Goal: Task Accomplishment & Management: Use online tool/utility

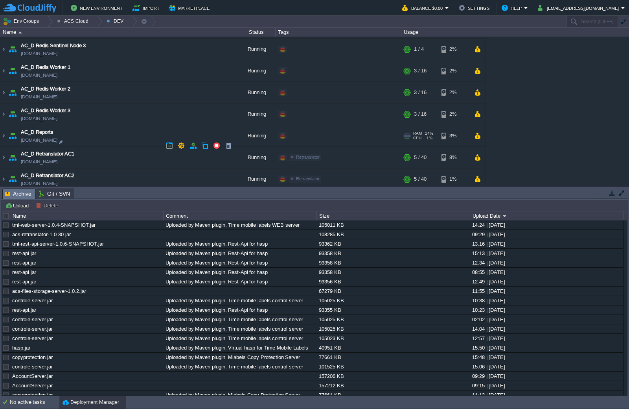
scroll to position [590, 0]
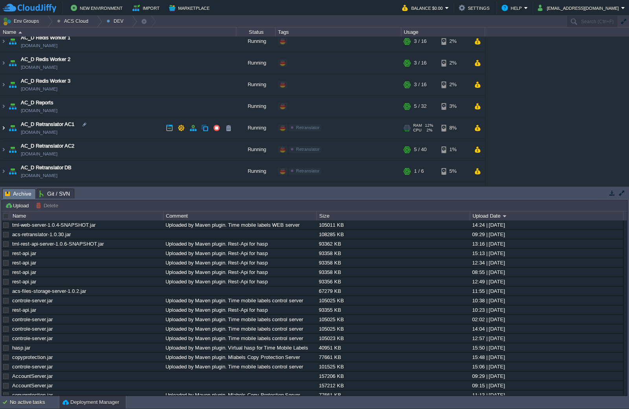
click at [4, 129] on img at bounding box center [3, 127] width 6 height 21
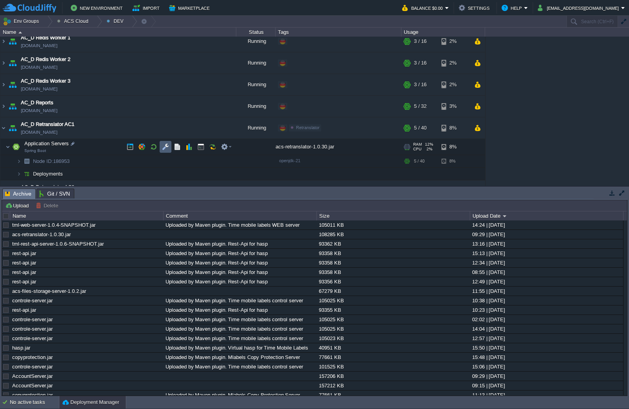
click at [168, 144] on button "button" at bounding box center [165, 146] width 7 height 7
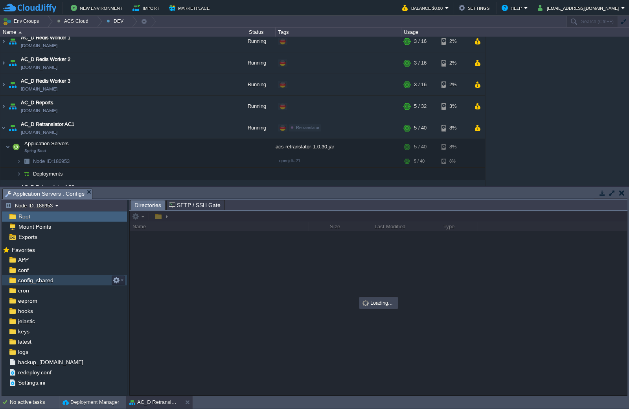
click at [59, 271] on div "conf" at bounding box center [64, 270] width 125 height 10
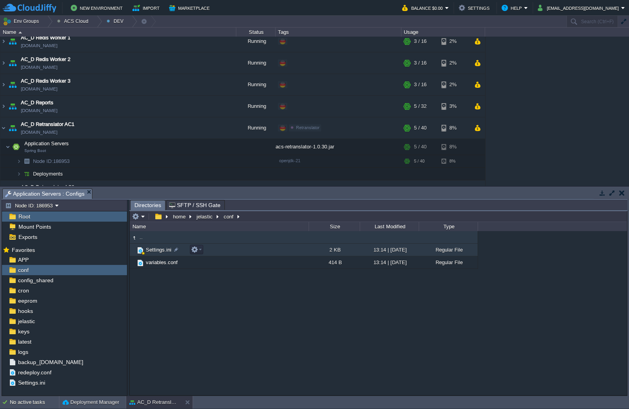
click at [152, 247] on span "Settings.ini" at bounding box center [159, 249] width 28 height 7
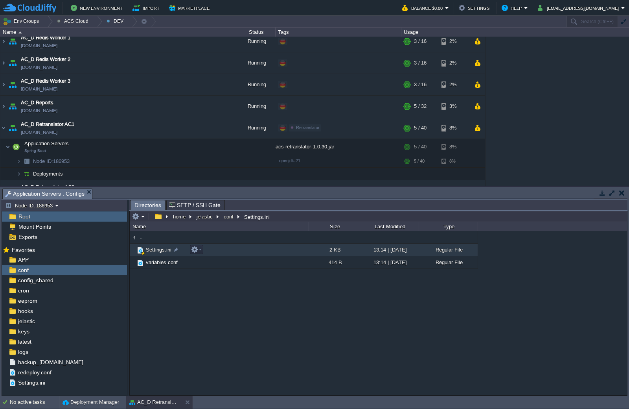
click at [152, 247] on span "Settings.ini" at bounding box center [159, 249] width 28 height 7
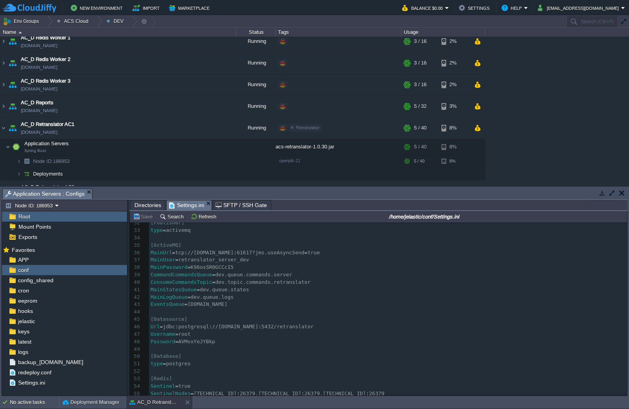
scroll to position [0, 0]
click at [216, 295] on div "93 [ Logging ] 21 UdpPort = 28002 22 Gid = 70728577050006 23 Integration = clou…" at bounding box center [388, 299] width 478 height 326
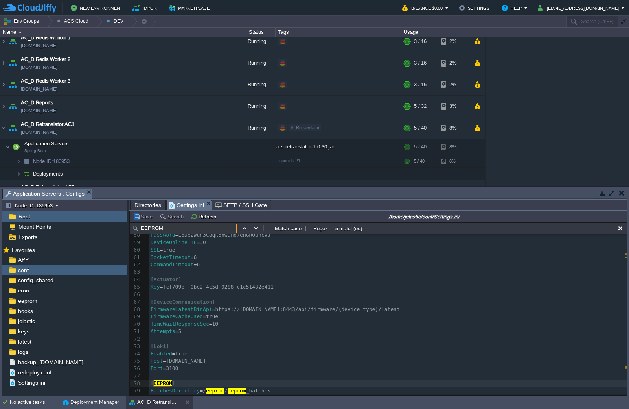
scroll to position [505, 0]
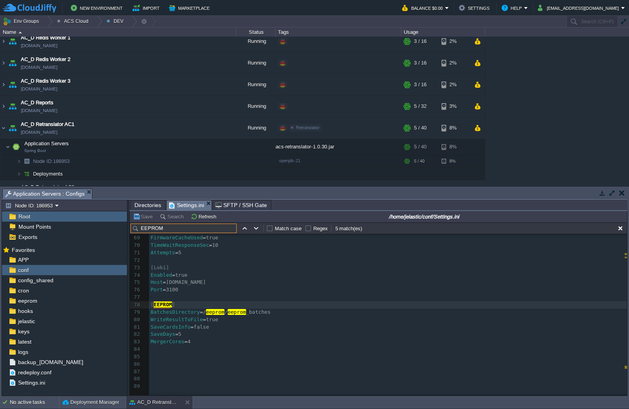
type input "EEPROM"
click at [283, 317] on pre "WriteResultToFile = true" at bounding box center [388, 319] width 478 height 7
paste textarea "/eeprom/eeprom_batches"
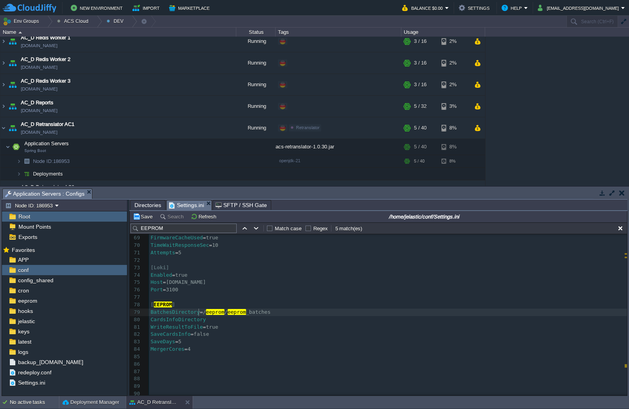
type textarea "/eeprom/eeprom_batches"
type textarea "="
paste textarea
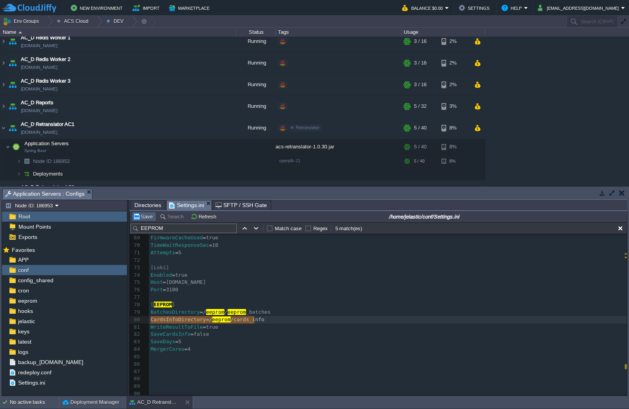
type textarea "CardsInfoDirectory=/eeprom/cards_info"
click at [143, 215] on button "Save" at bounding box center [144, 216] width 22 height 7
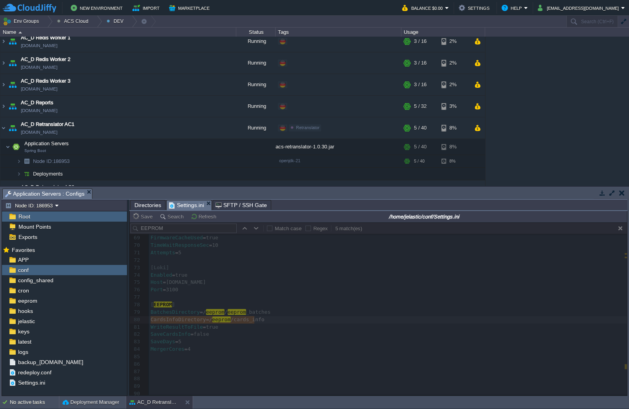
click at [271, 316] on div at bounding box center [378, 308] width 497 height 173
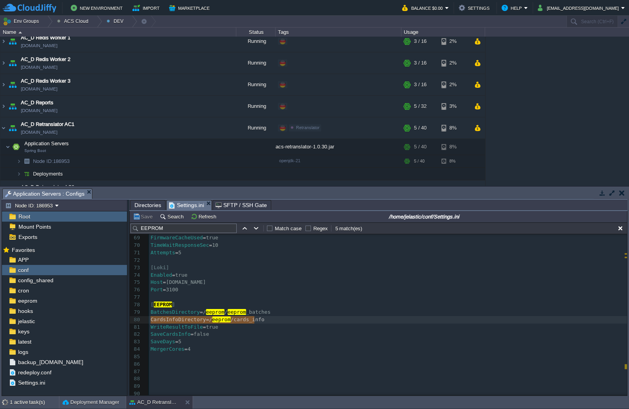
click at [271, 314] on pre "BatchesDirectory = / eeprom / eeprom _batches" at bounding box center [388, 311] width 478 height 7
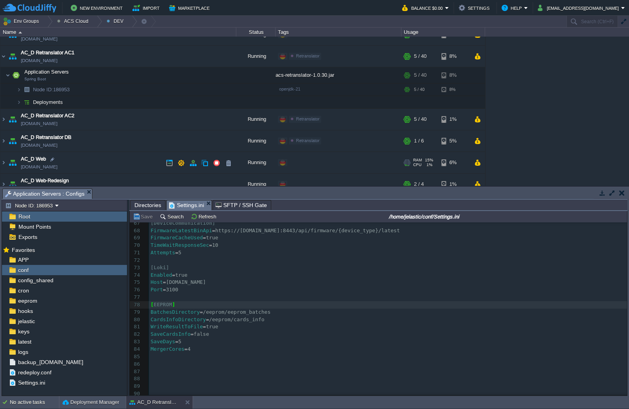
scroll to position [668, 0]
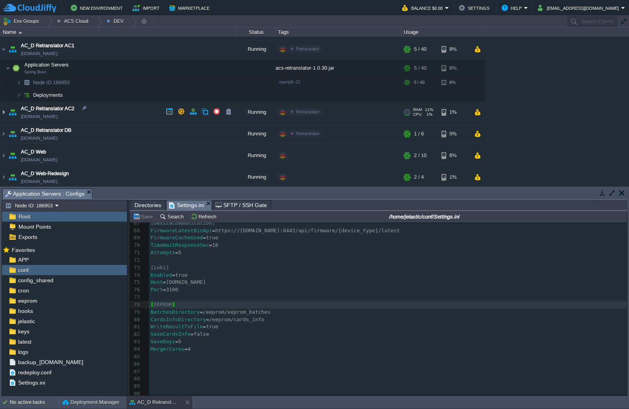
click at [2, 112] on img at bounding box center [3, 111] width 6 height 21
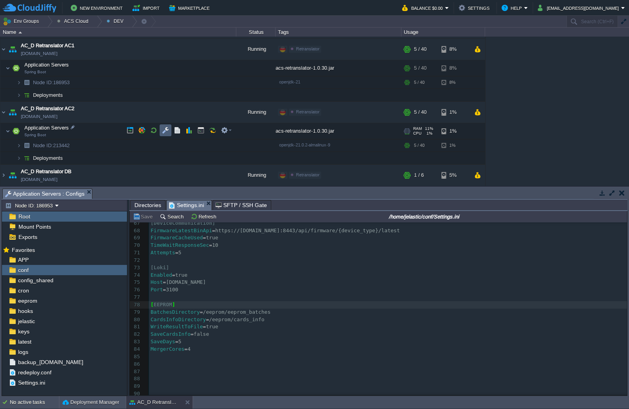
click at [164, 132] on button "button" at bounding box center [165, 130] width 7 height 7
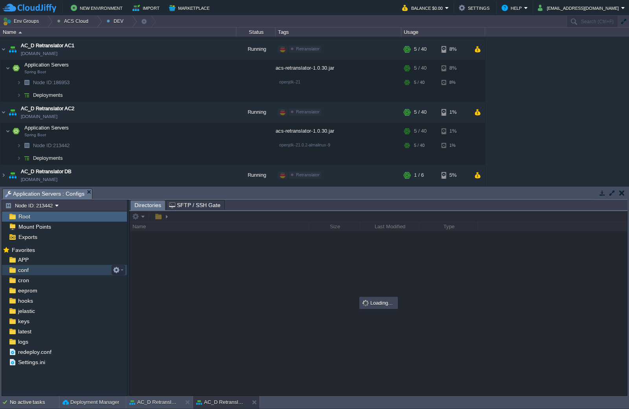
click at [18, 274] on div "conf" at bounding box center [64, 270] width 125 height 10
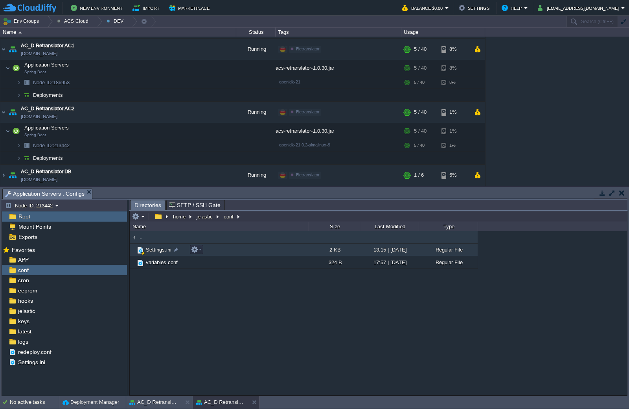
click at [155, 250] on span "Settings.ini" at bounding box center [159, 249] width 28 height 7
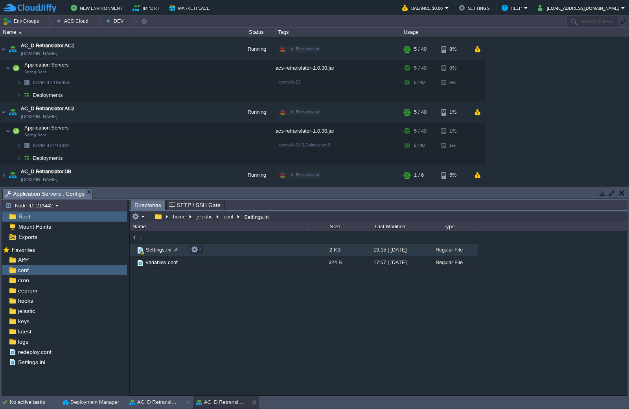
click at [155, 250] on span "Settings.ini" at bounding box center [159, 249] width 28 height 7
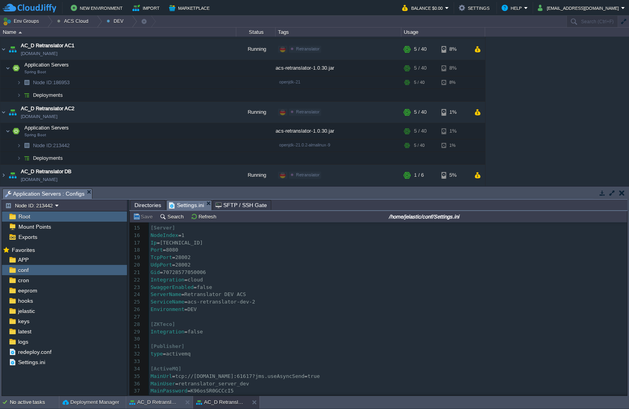
scroll to position [157, 0]
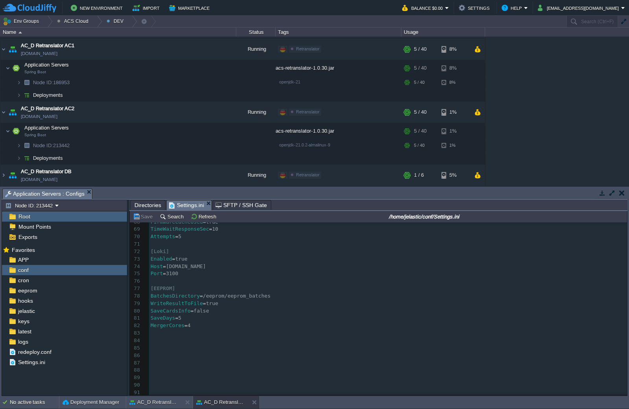
click at [280, 300] on pre "WriteResultToFile = true" at bounding box center [388, 303] width 478 height 7
click at [283, 292] on pre "BatchesDirectory = /eeprom/eeprom_batches" at bounding box center [388, 295] width 478 height 7
click at [147, 217] on button "Save" at bounding box center [144, 216] width 22 height 7
click at [178, 71] on button "button" at bounding box center [177, 67] width 7 height 7
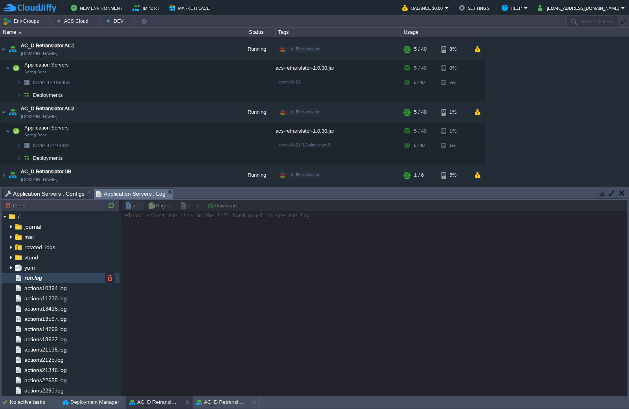
click at [43, 279] on link "run.log" at bounding box center [33, 277] width 20 height 7
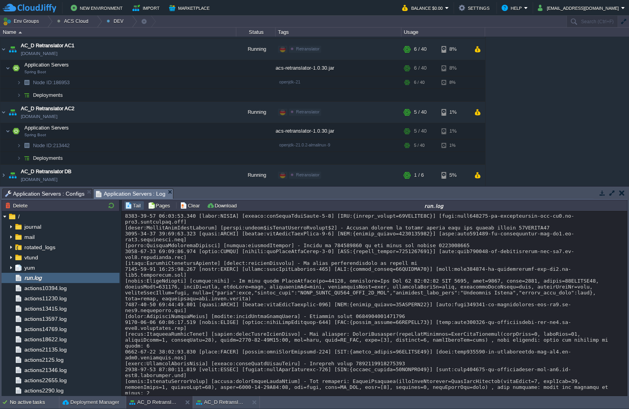
scroll to position [10215, 0]
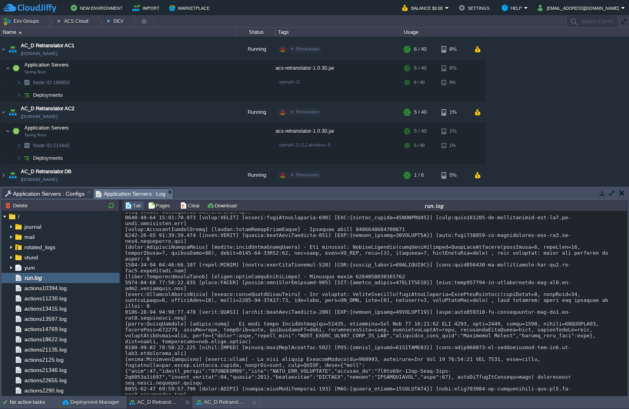
scroll to position [10481, 0]
